Goal: Task Accomplishment & Management: Complete application form

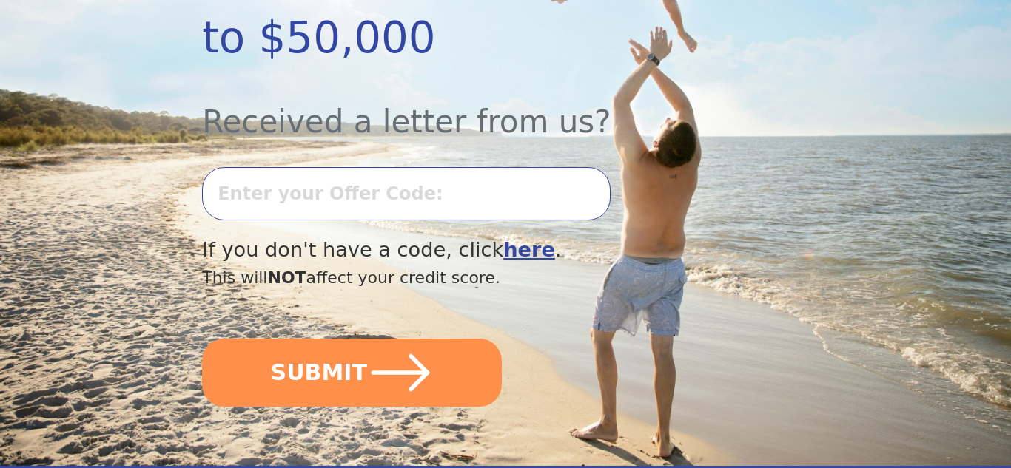
scroll to position [414, 0]
click at [248, 167] on input "text" at bounding box center [406, 193] width 408 height 53
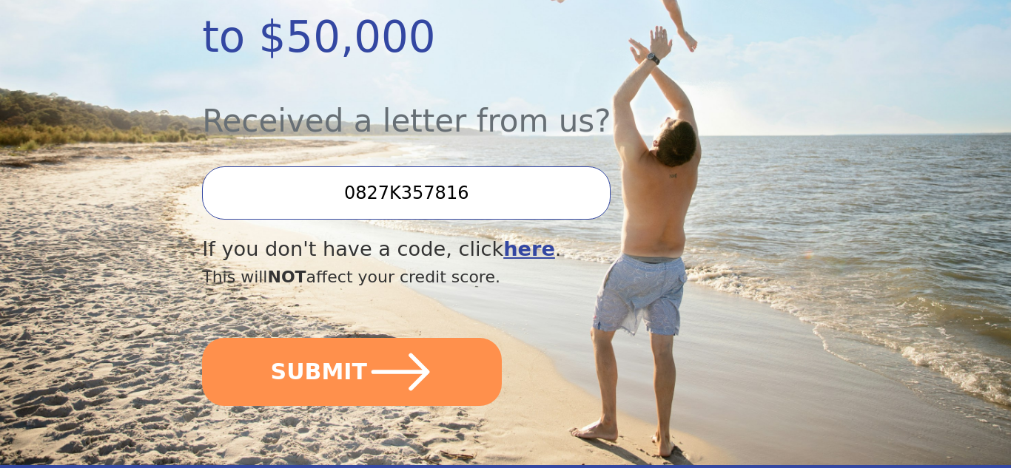
type input "0827K357816"
click at [202, 338] on button "SUBMIT" at bounding box center [352, 372] width 300 height 68
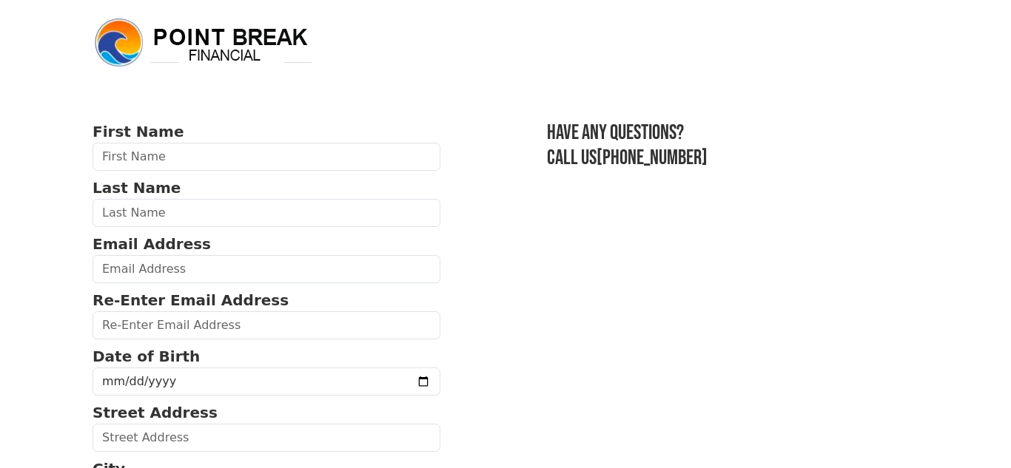
scroll to position [663, 0]
